Goal: Task Accomplishment & Management: Manage account settings

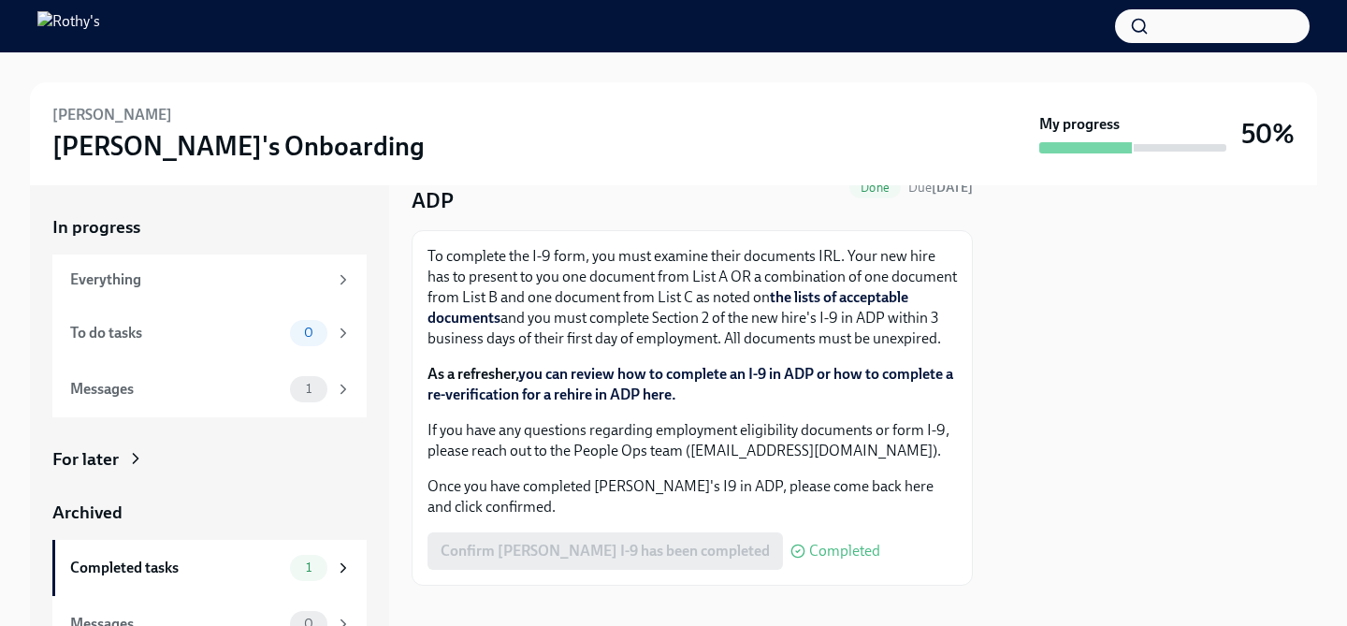
scroll to position [134, 0]
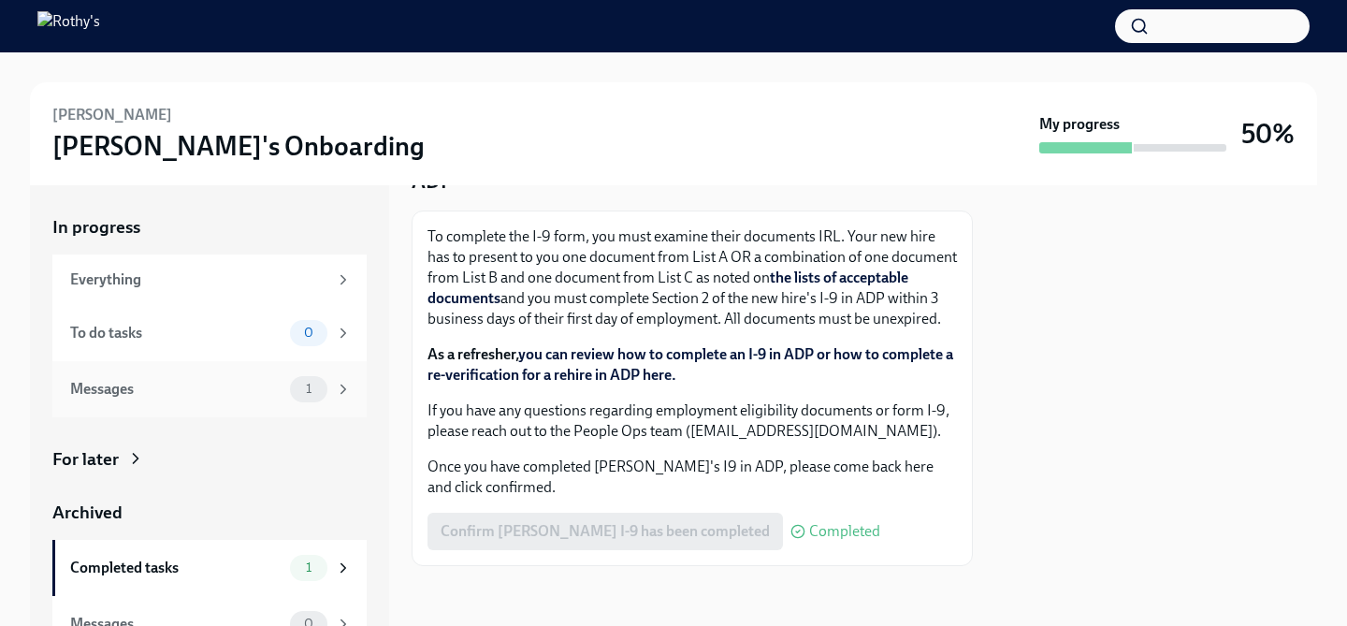
click at [314, 392] on span "1" at bounding box center [309, 389] width 28 height 14
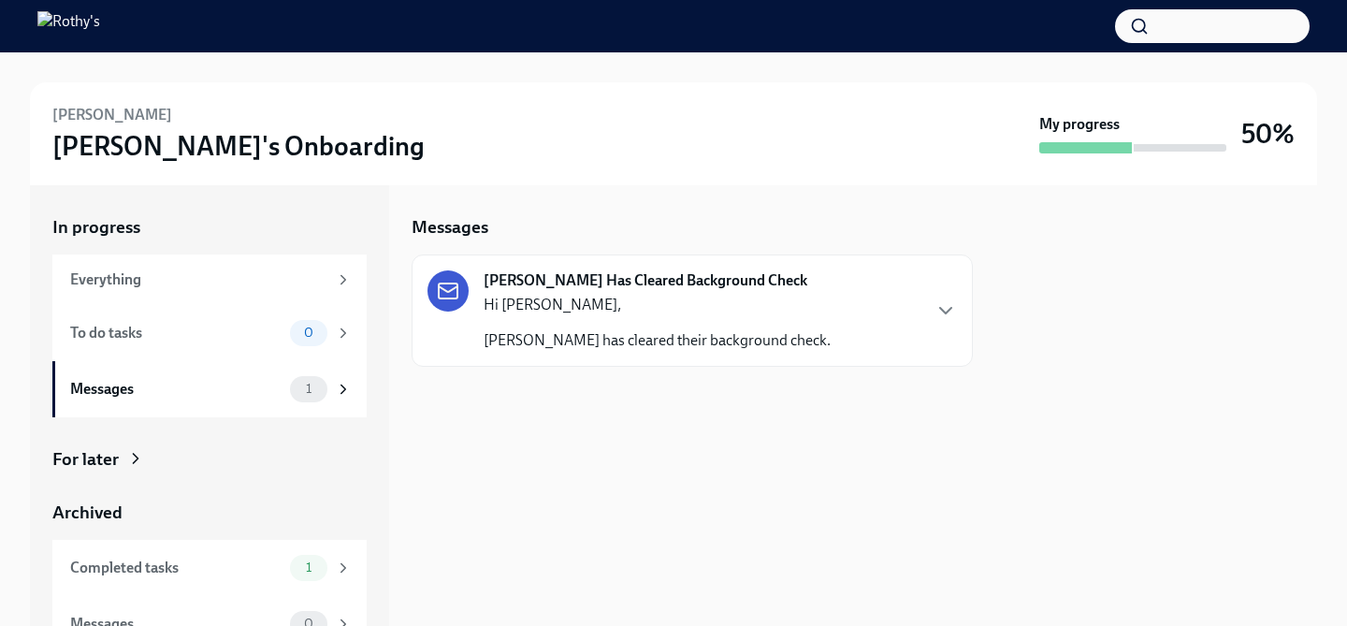
click at [559, 318] on div "Hi [PERSON_NAME], [PERSON_NAME] has cleared their background check." at bounding box center [656, 323] width 347 height 56
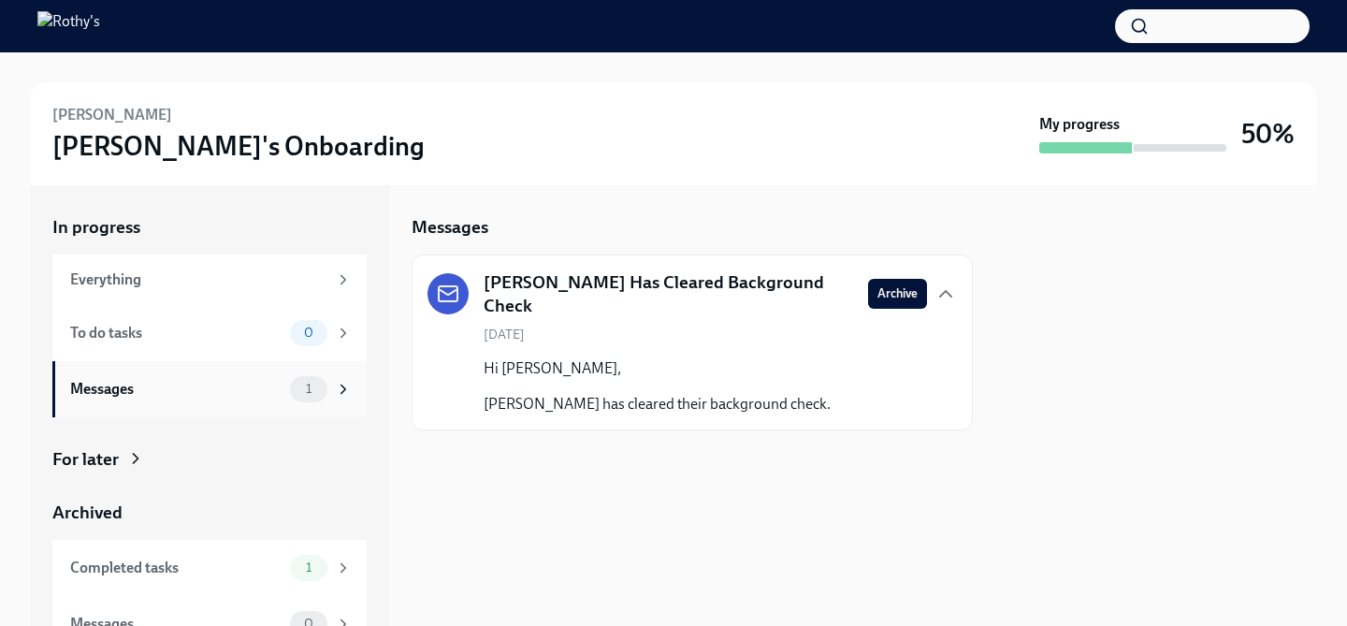
click at [351, 388] on icon at bounding box center [343, 389] width 17 height 17
click at [684, 296] on h5 "Destini Riddick Has Cleared Background Check" at bounding box center [667, 294] width 369 height 48
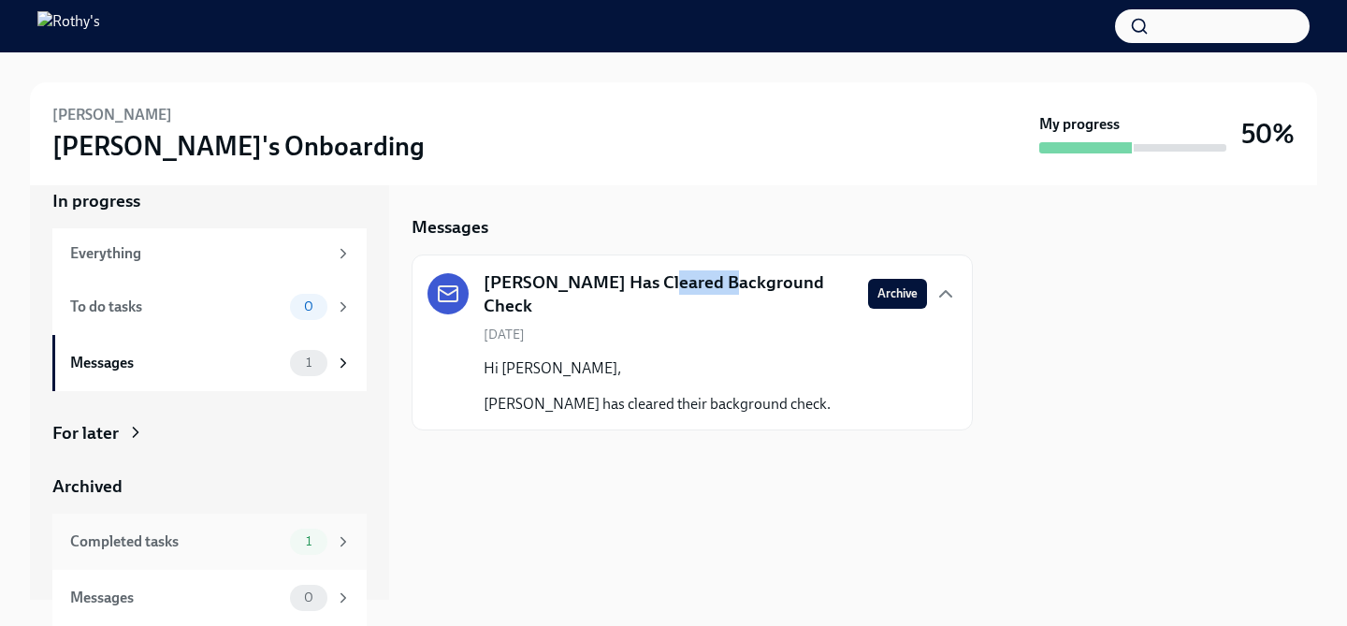
click at [207, 546] on div "Completed tasks" at bounding box center [176, 541] width 212 height 21
